Goal: Transaction & Acquisition: Subscribe to service/newsletter

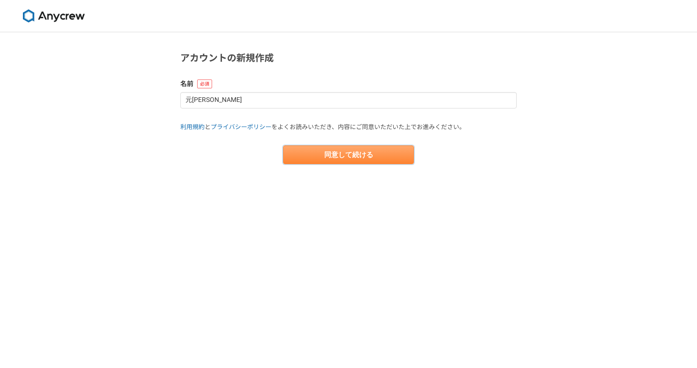
click at [310, 162] on button "同意して続ける" at bounding box center [348, 154] width 131 height 19
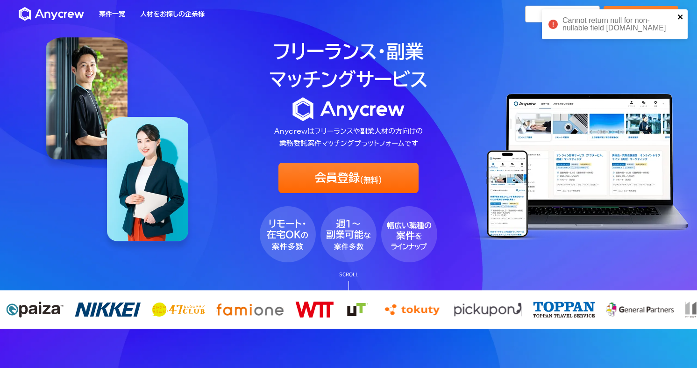
click at [683, 16] on icon "close" at bounding box center [681, 16] width 7 height 7
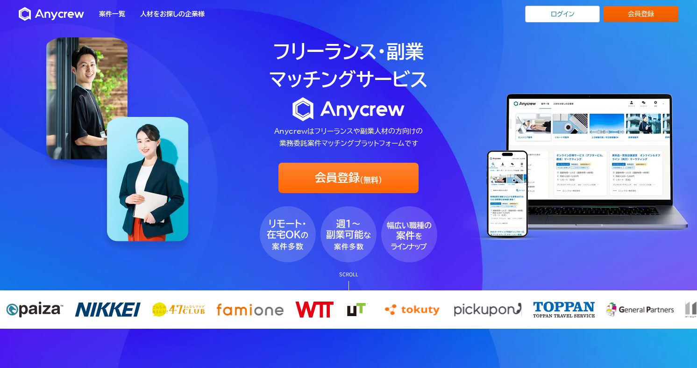
click at [626, 15] on link "会員登録" at bounding box center [641, 14] width 75 height 16
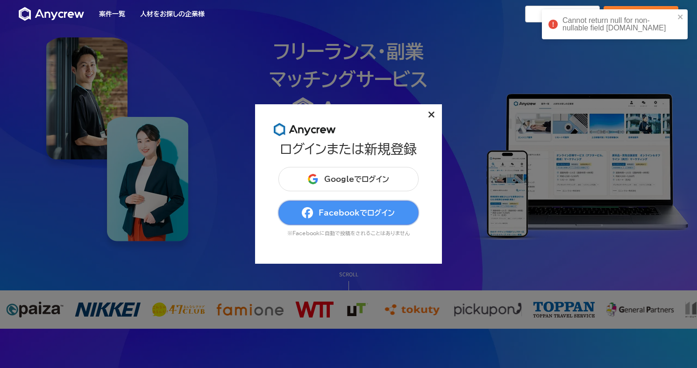
click at [362, 218] on button "Facebookでログイン" at bounding box center [349, 213] width 140 height 24
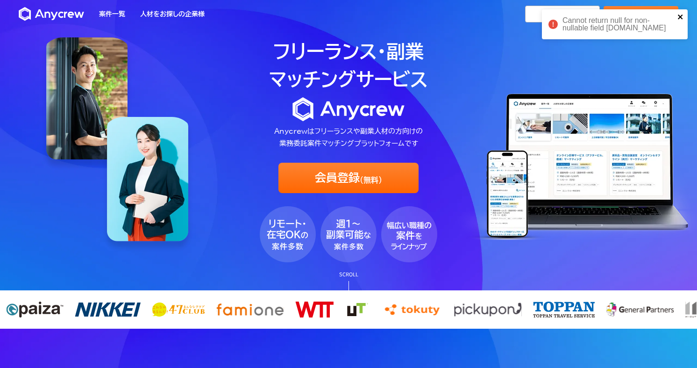
click at [681, 14] on icon "close" at bounding box center [681, 16] width 7 height 7
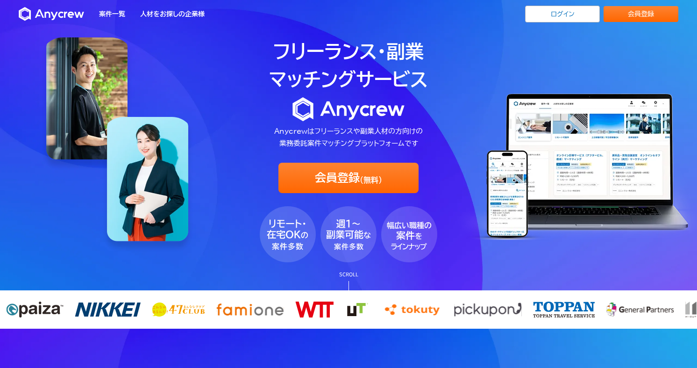
click at [564, 11] on div "Cannot return null for non-nullable field [DOMAIN_NAME]" at bounding box center [615, 9] width 150 height 4
click at [554, 14] on link "ログイン" at bounding box center [562, 14] width 75 height 17
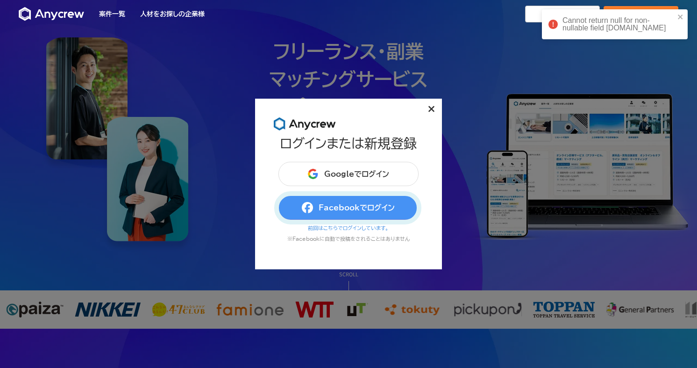
click at [346, 209] on button "Facebookでログイン" at bounding box center [349, 207] width 140 height 24
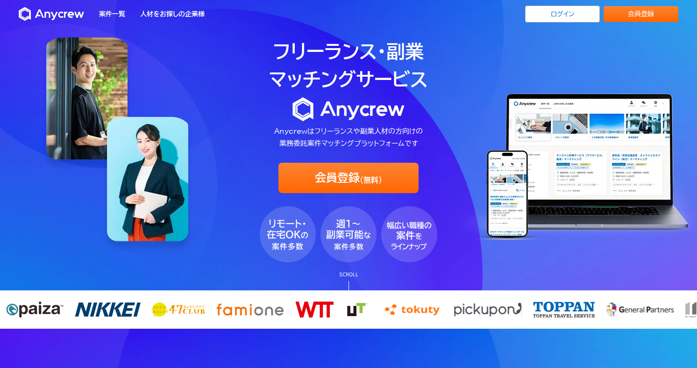
drag, startPoint x: 632, startPoint y: 31, endPoint x: 495, endPoint y: 136, distance: 172.4
click at [437, 64] on h1 "フリーランス・副業 マッチングサービス" at bounding box center [349, 65] width 178 height 56
